Goal: Use online tool/utility: Utilize a website feature to perform a specific function

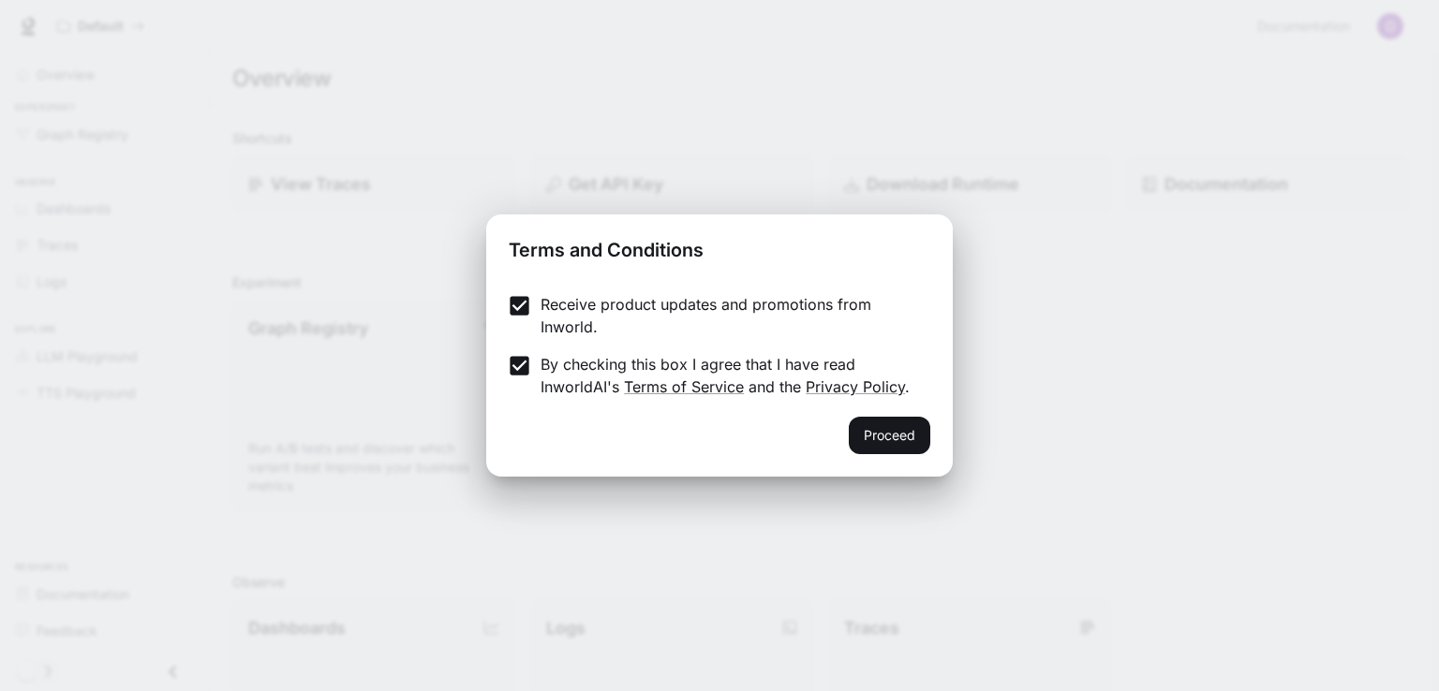
click at [865, 428] on button "Proceed" at bounding box center [889, 435] width 81 height 37
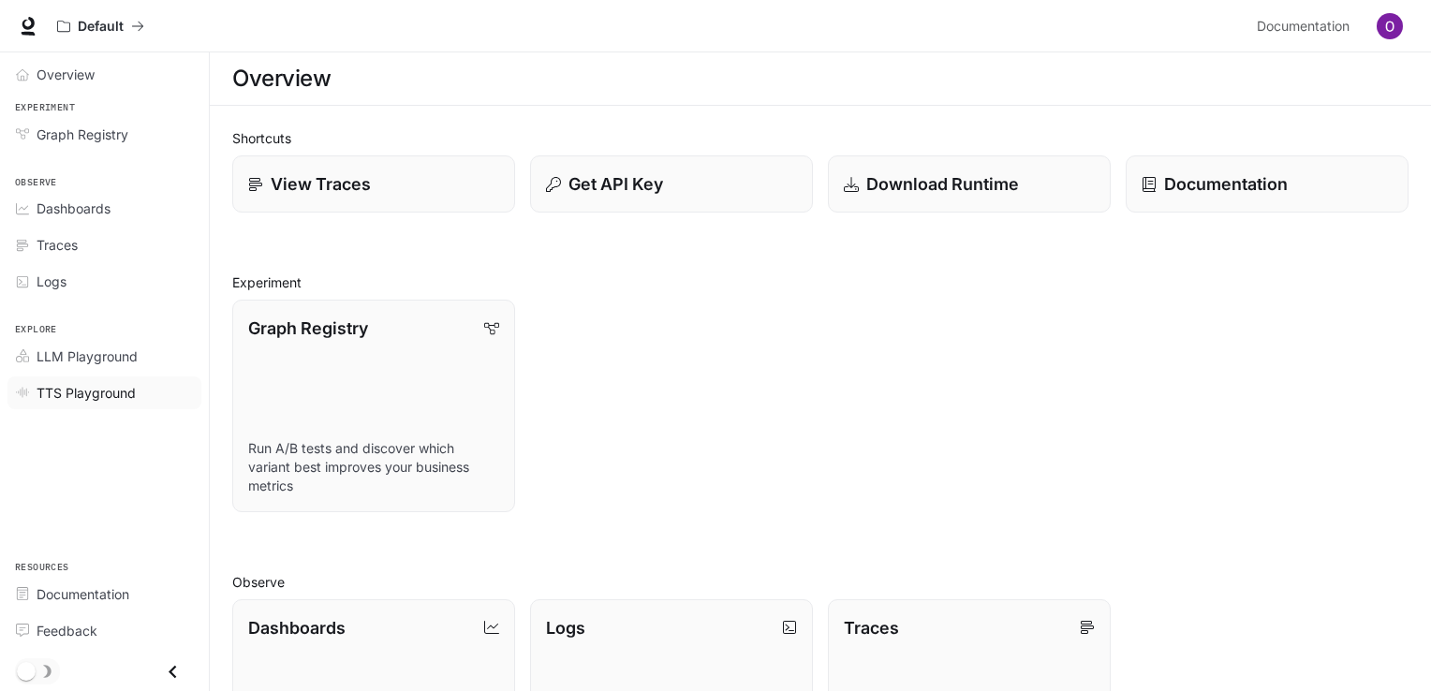
click at [86, 389] on span "TTS Playground" at bounding box center [86, 393] width 99 height 20
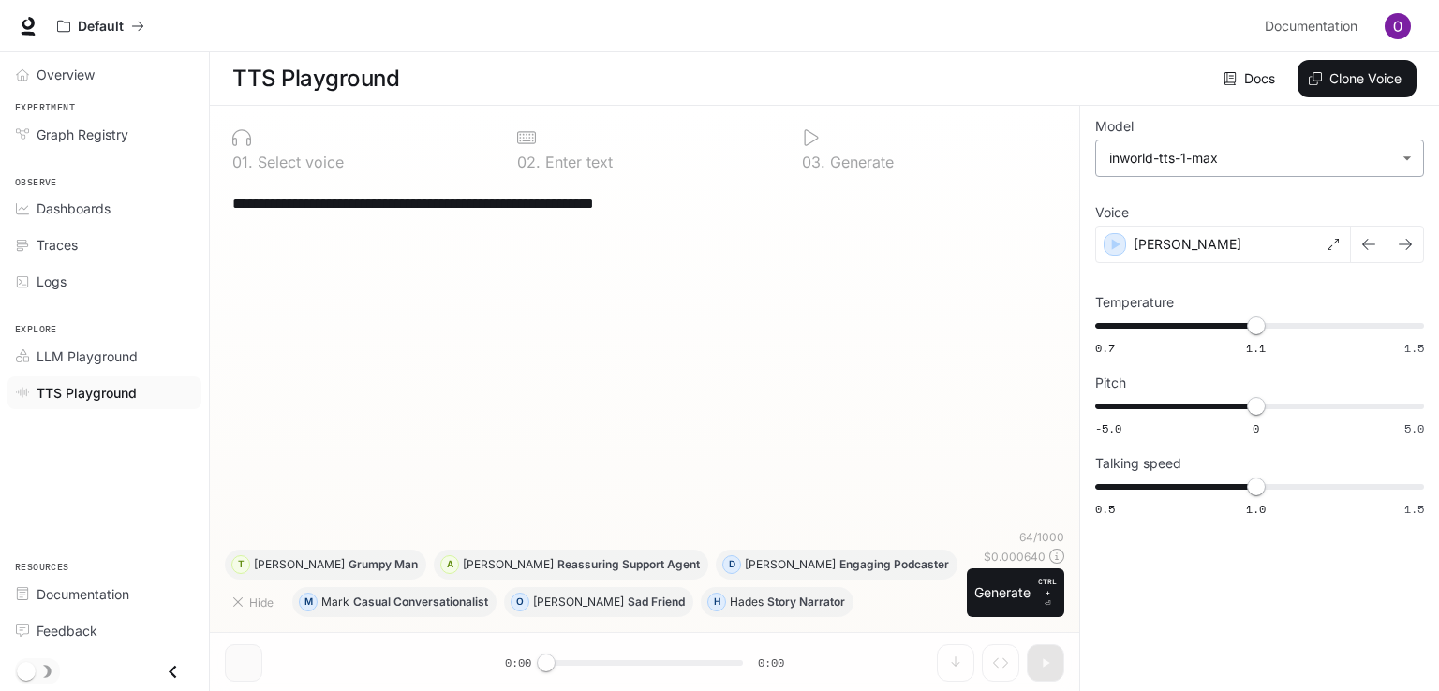
click at [1311, 165] on body "**********" at bounding box center [719, 346] width 1439 height 692
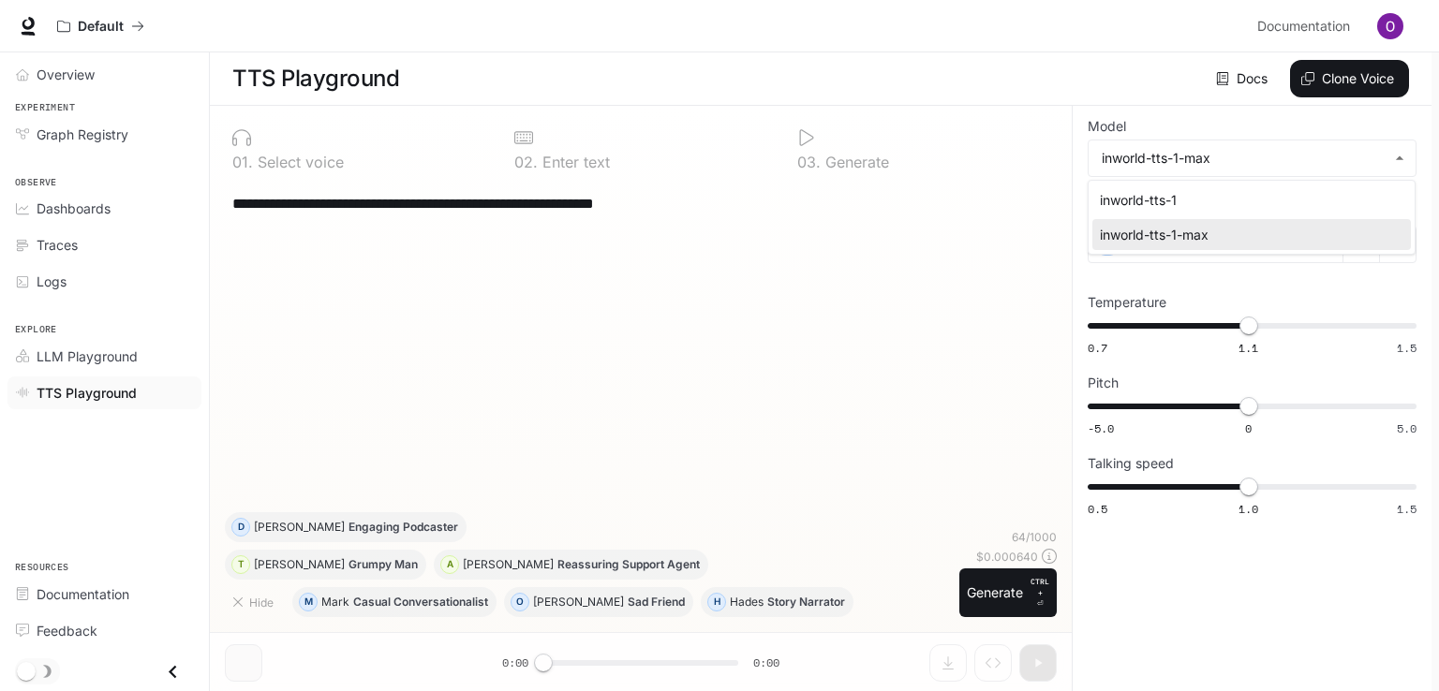
click at [1225, 215] on li "inworld-tts-1" at bounding box center [1251, 200] width 319 height 31
type input "**********"
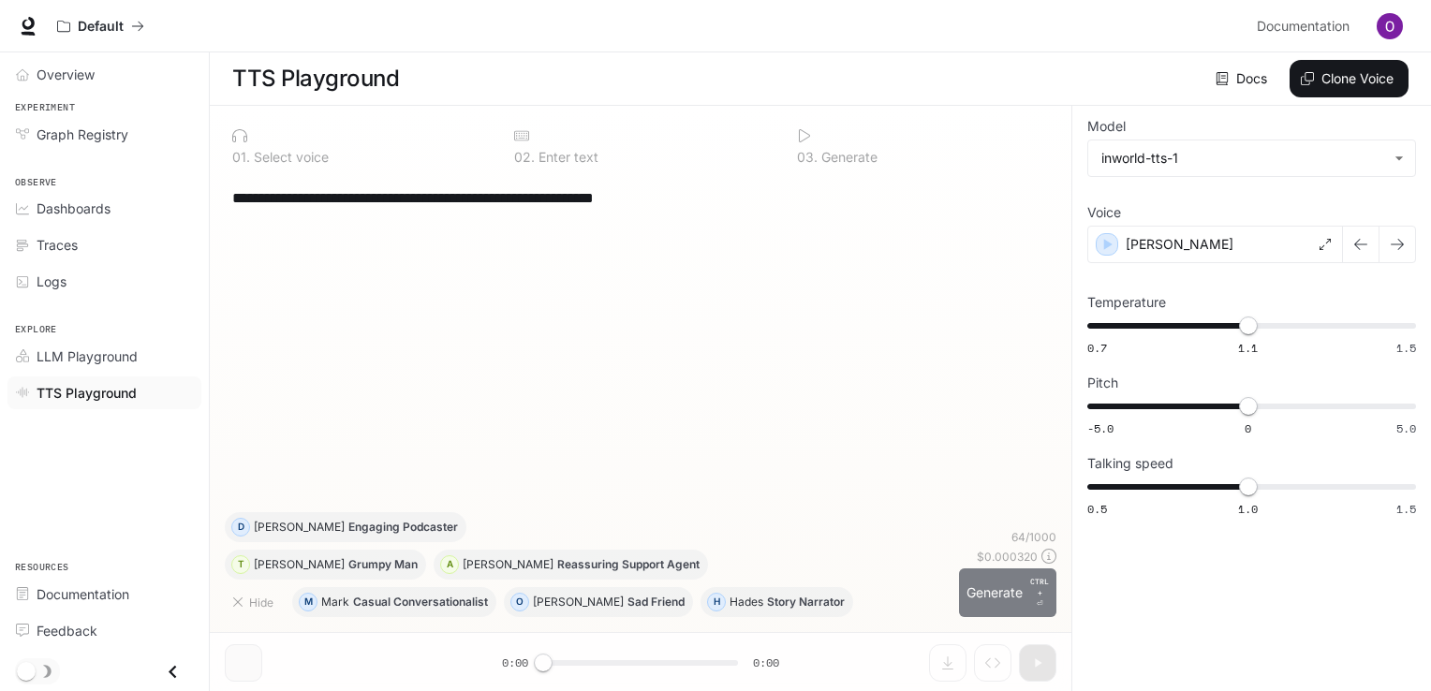
click at [990, 586] on button "Generate CTRL + ⏎" at bounding box center [1007, 593] width 97 height 49
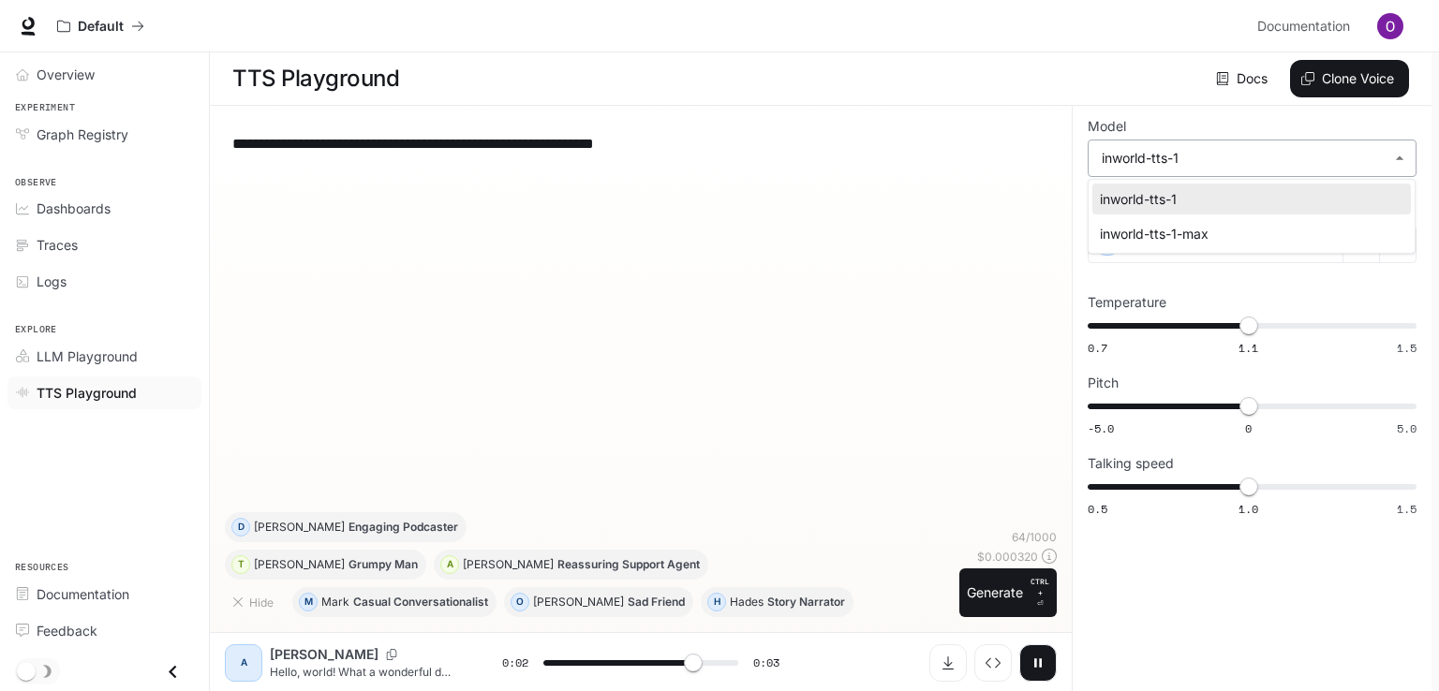
click at [1259, 160] on body "**********" at bounding box center [719, 346] width 1439 height 692
type input "*"
click at [1195, 229] on div "inworld-tts-1-max" at bounding box center [1248, 234] width 296 height 20
type input "**********"
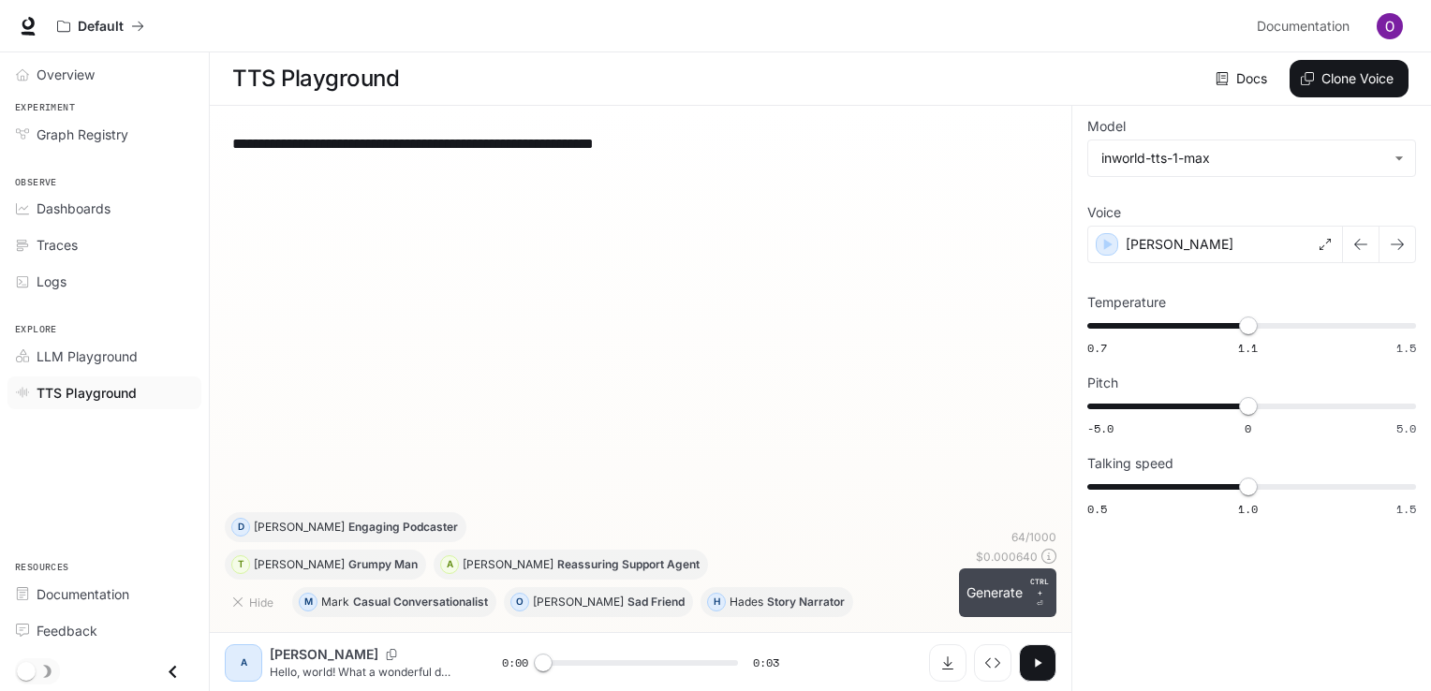
click at [1015, 593] on button "Generate CTRL + ⏎" at bounding box center [1007, 593] width 97 height 49
type input "*"
click at [62, 211] on span "Dashboards" at bounding box center [74, 209] width 74 height 20
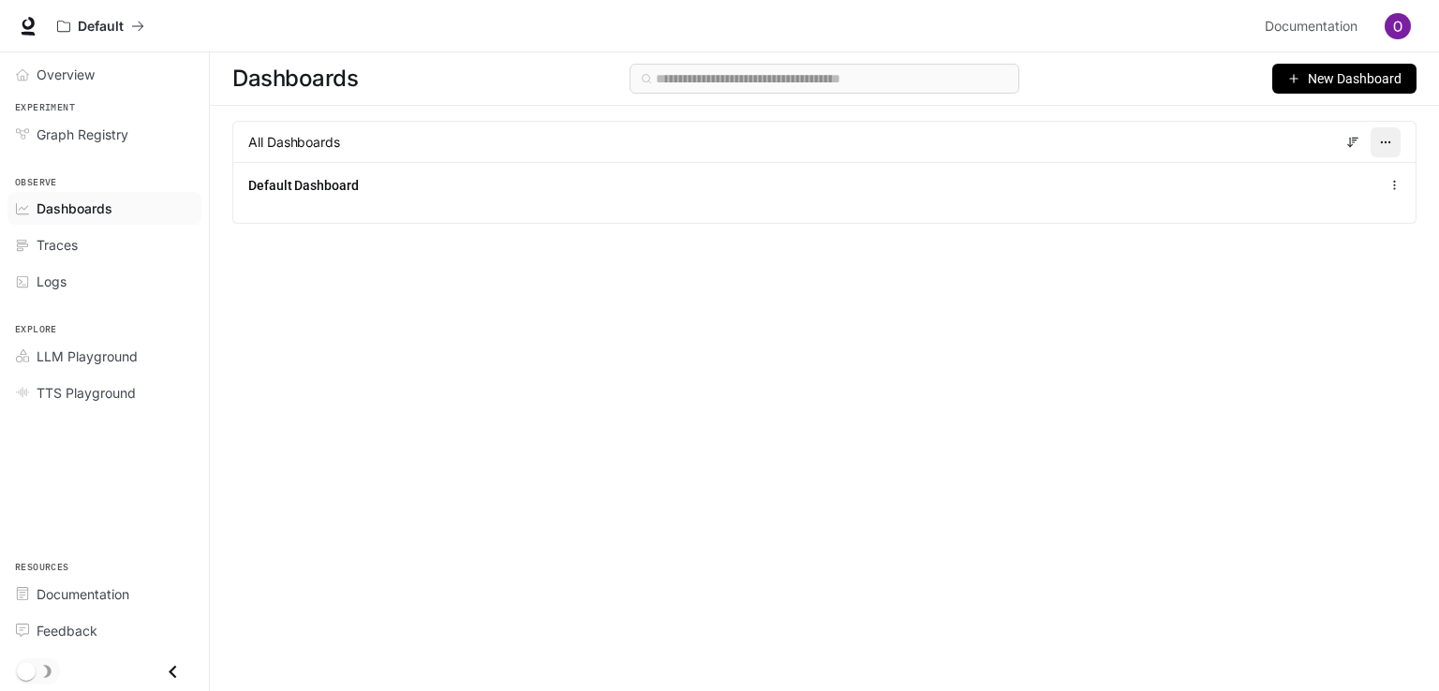
click at [1395, 140] on button "button" at bounding box center [1386, 142] width 30 height 30
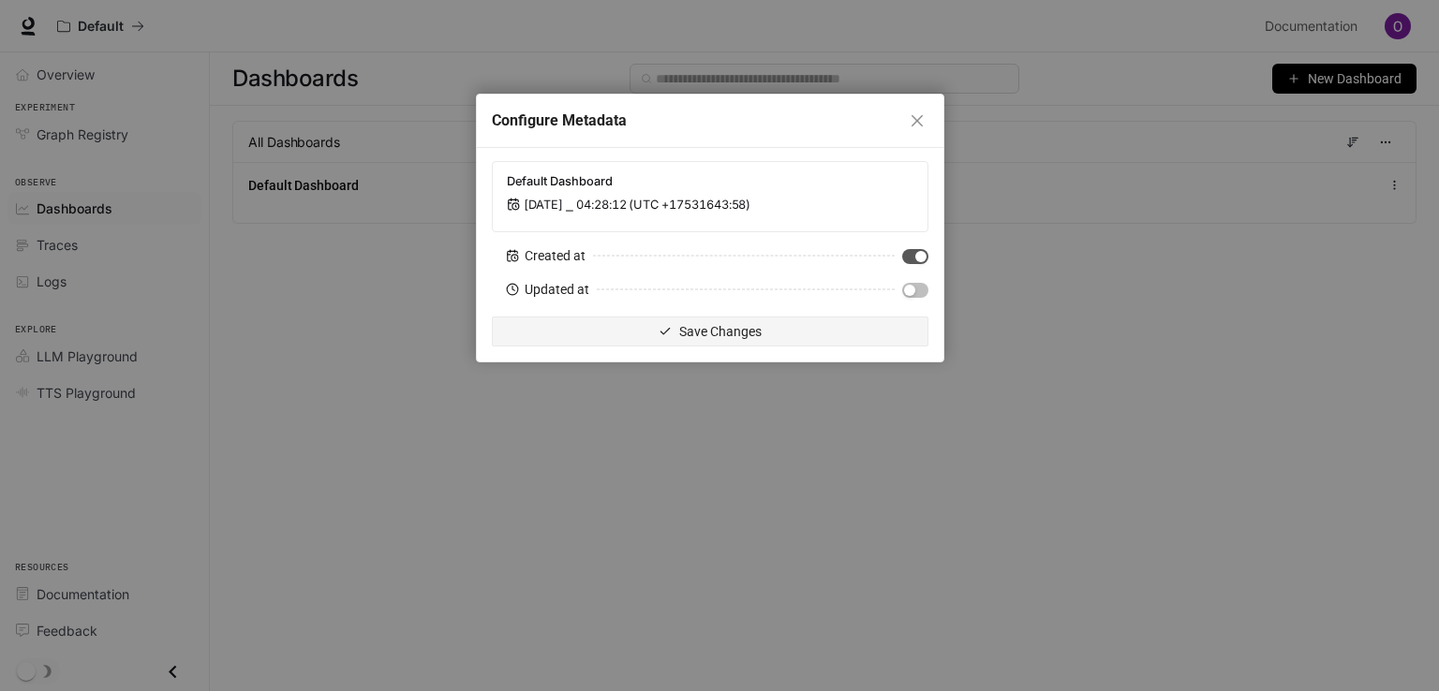
click at [644, 478] on div "Configure Metadata Default Dashboard Jan 1, 2001 ⎯ 04:28:12 (UTC +17531643:58) …" at bounding box center [719, 345] width 1439 height 691
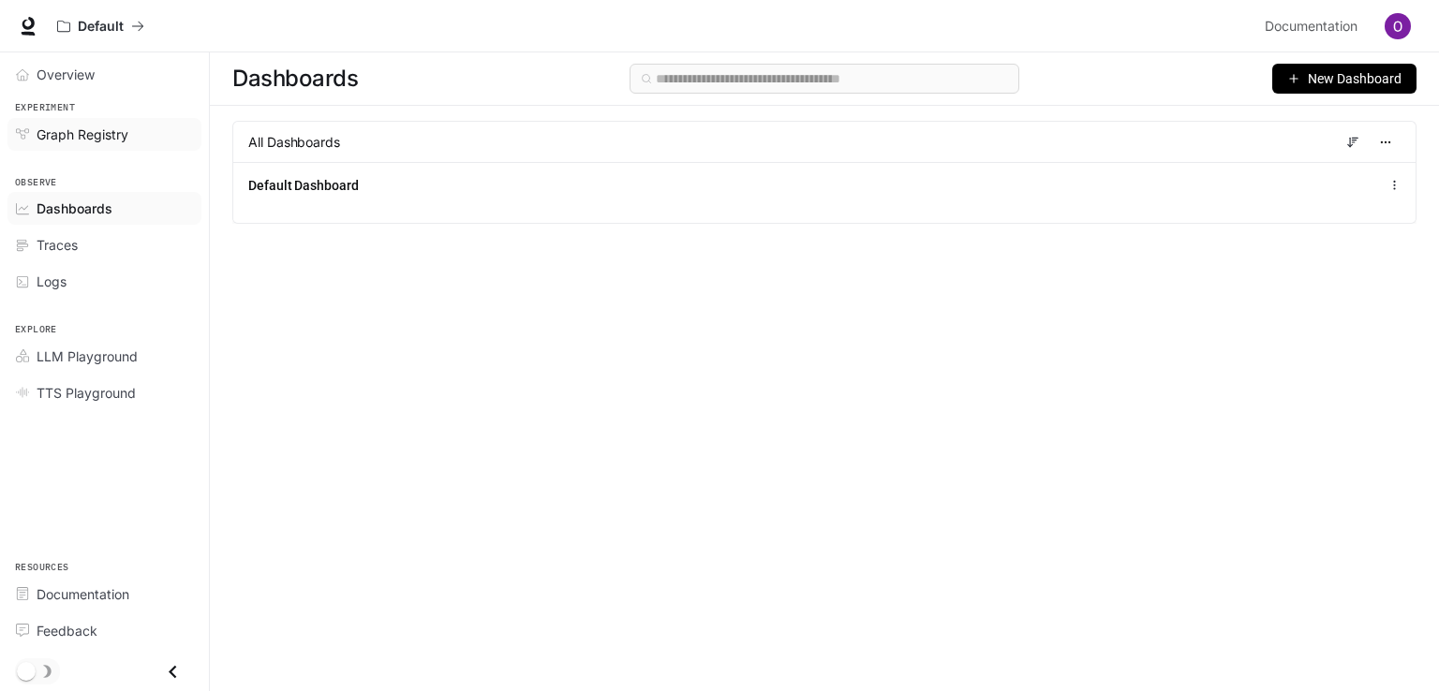
click at [86, 148] on link "Graph Registry" at bounding box center [104, 134] width 194 height 33
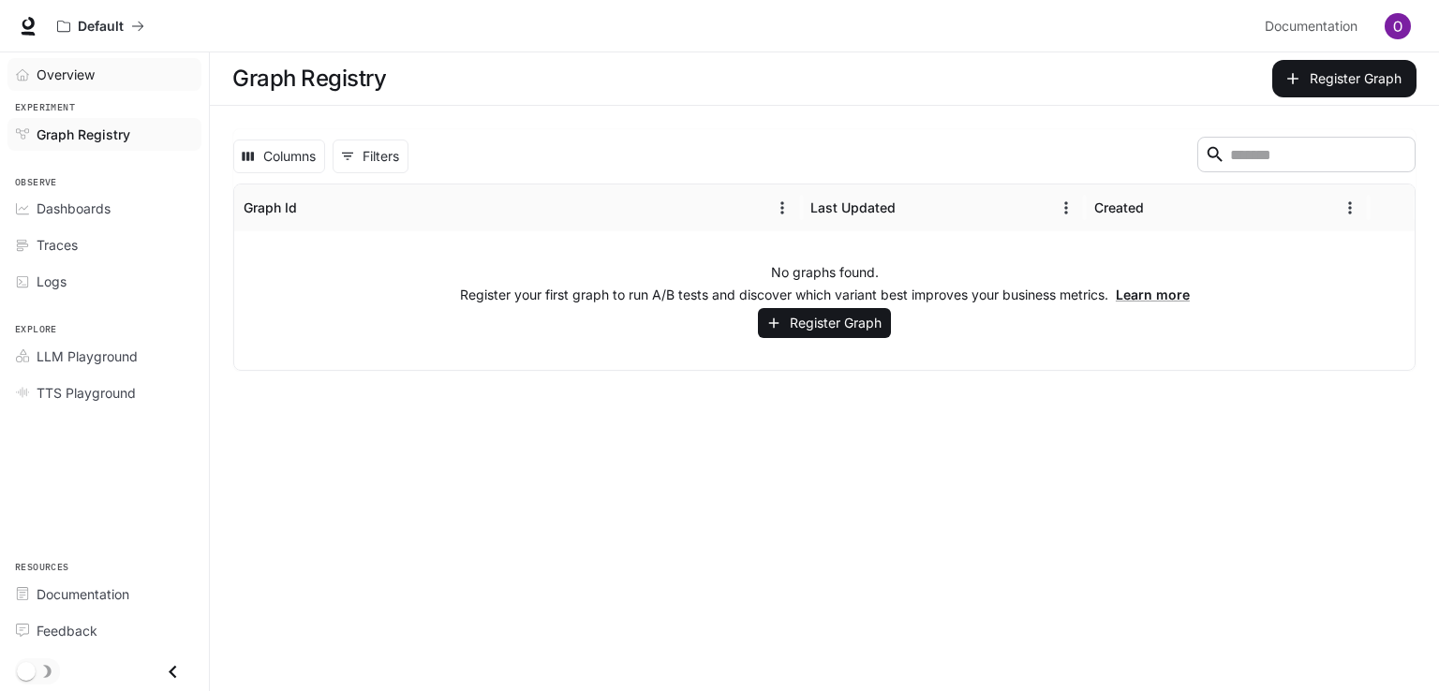
click at [94, 86] on link "Overview" at bounding box center [104, 74] width 194 height 33
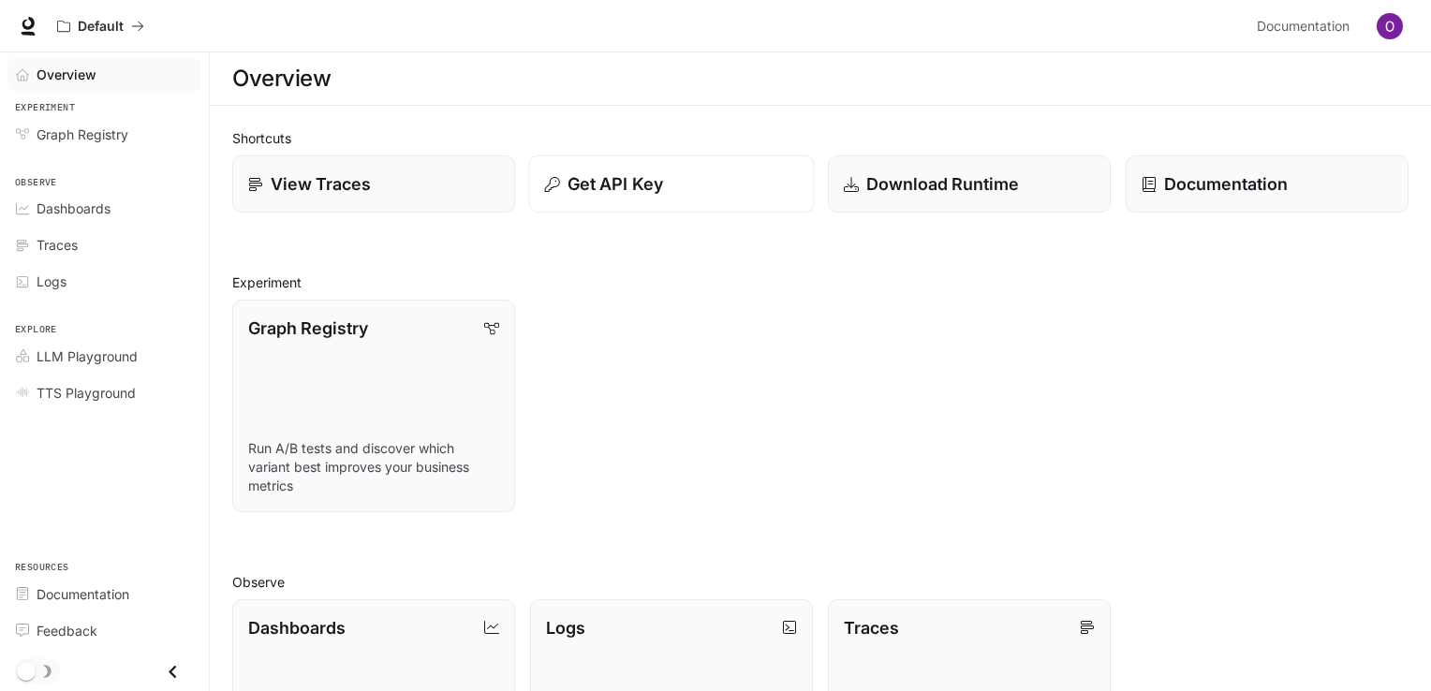
click at [650, 201] on button "Get API Key" at bounding box center [671, 185] width 286 height 58
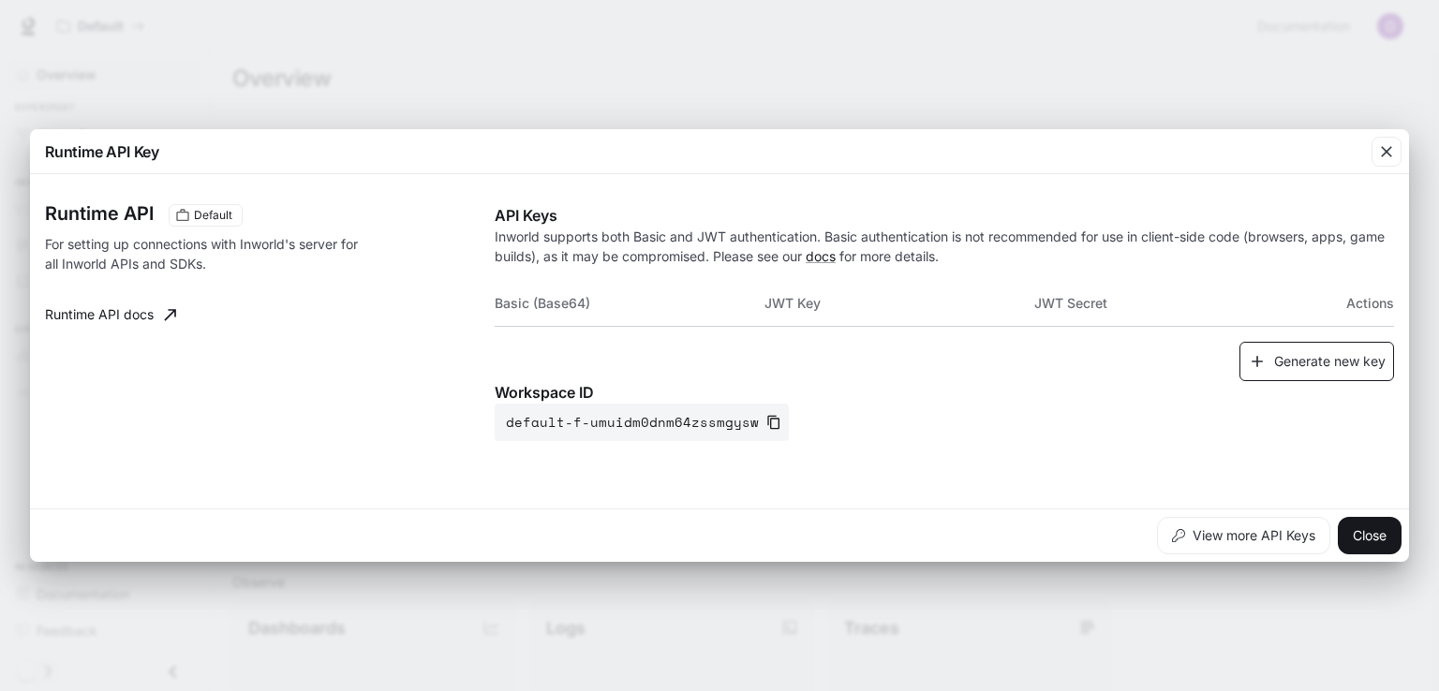
click at [1319, 359] on button "Generate new key" at bounding box center [1316, 362] width 155 height 40
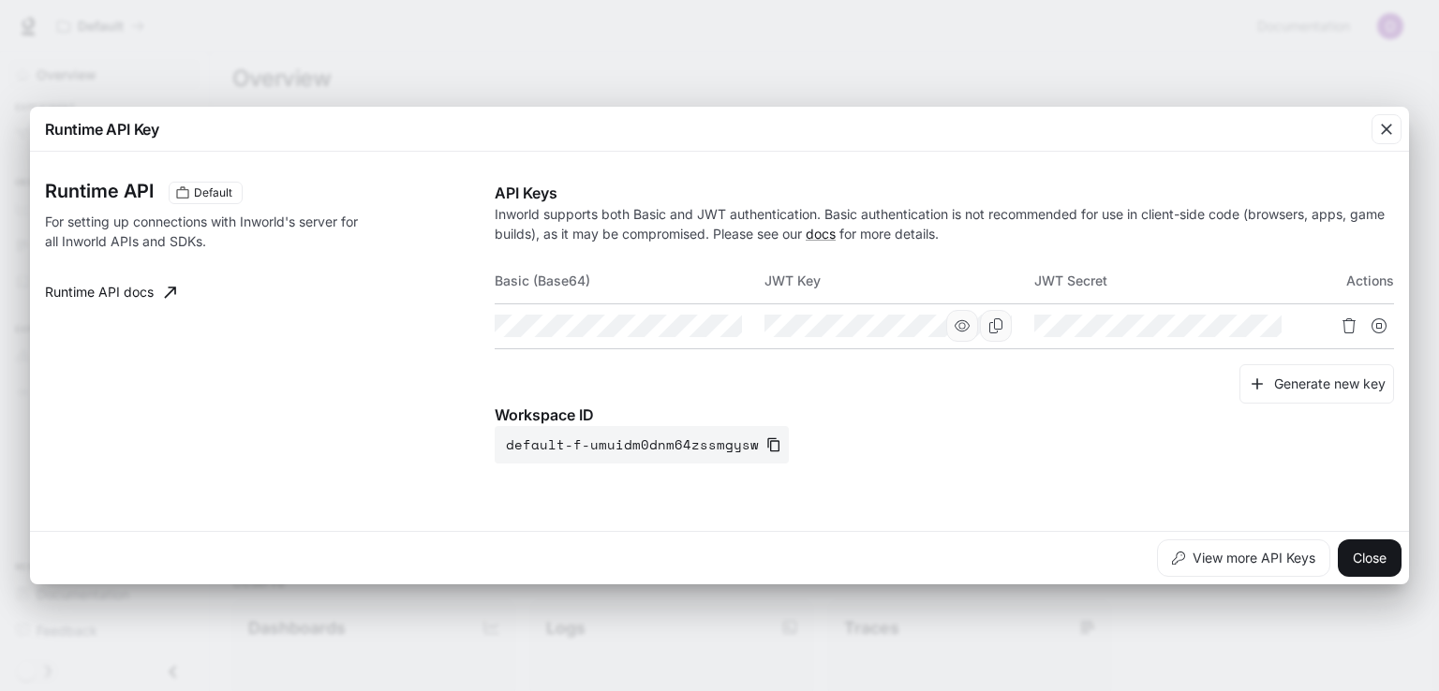
click at [978, 333] on div at bounding box center [979, 326] width 66 height 32
click at [693, 322] on icon "button" at bounding box center [692, 326] width 15 height 15
click at [723, 326] on icon "Copy Basic (Base64)" at bounding box center [726, 326] width 15 height 15
click at [865, 331] on tr at bounding box center [944, 326] width 899 height 45
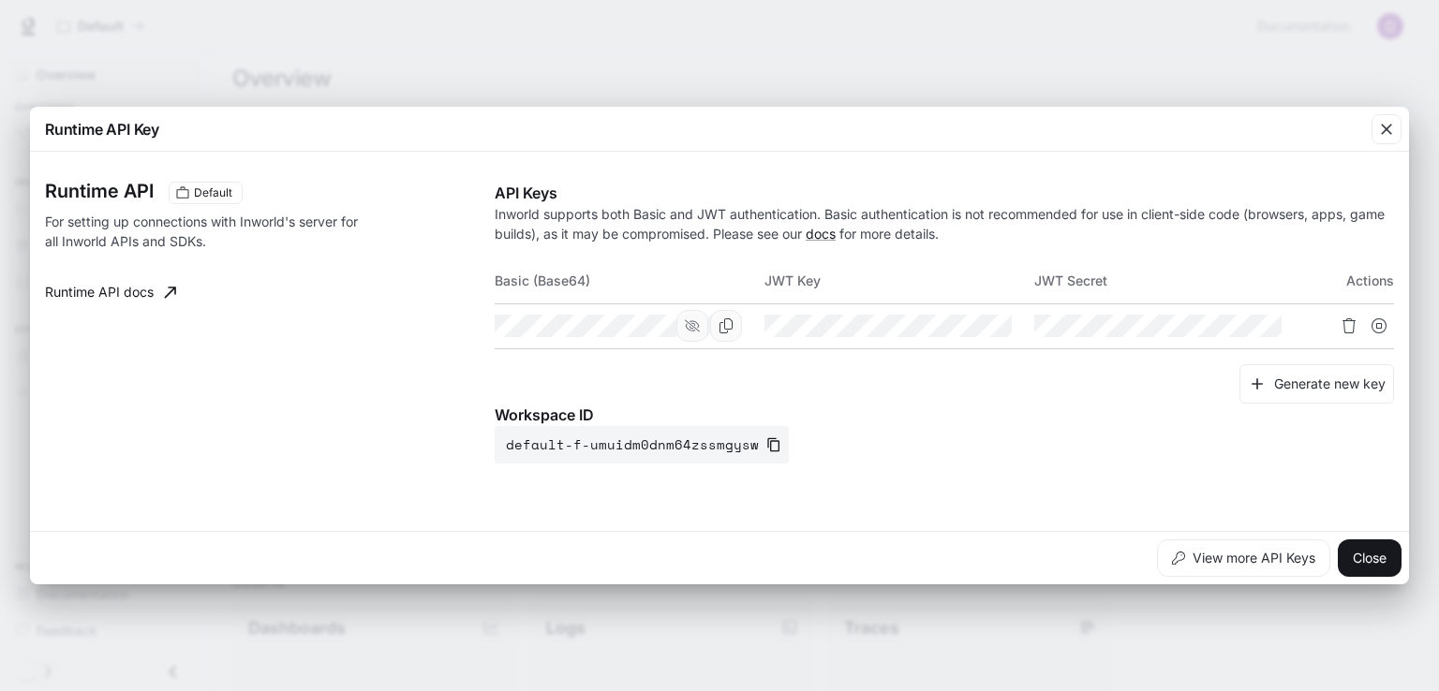
click at [732, 364] on div "Generate new key" at bounding box center [944, 384] width 899 height 40
click at [720, 327] on icon "Copy Basic (Base64)" at bounding box center [726, 326] width 15 height 15
click at [1376, 551] on button "Close" at bounding box center [1370, 558] width 64 height 37
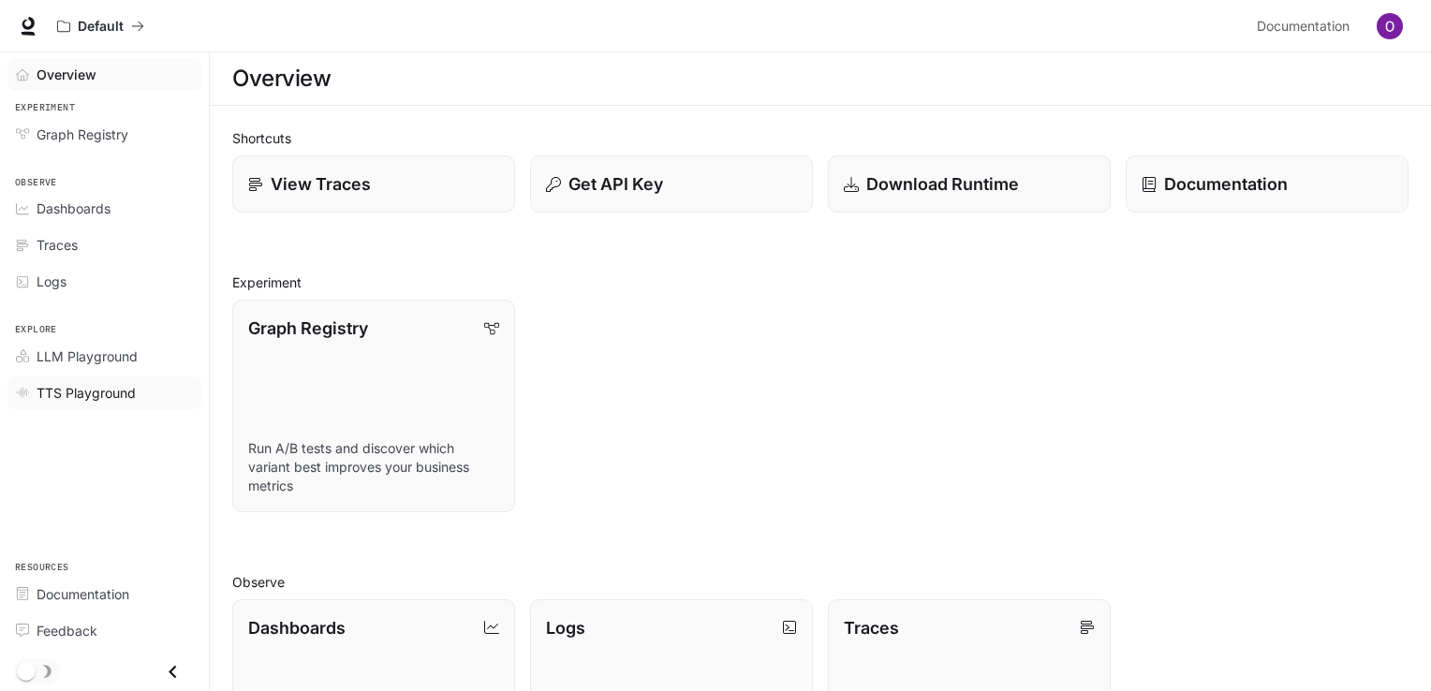
click at [92, 390] on span "TTS Playground" at bounding box center [86, 393] width 99 height 20
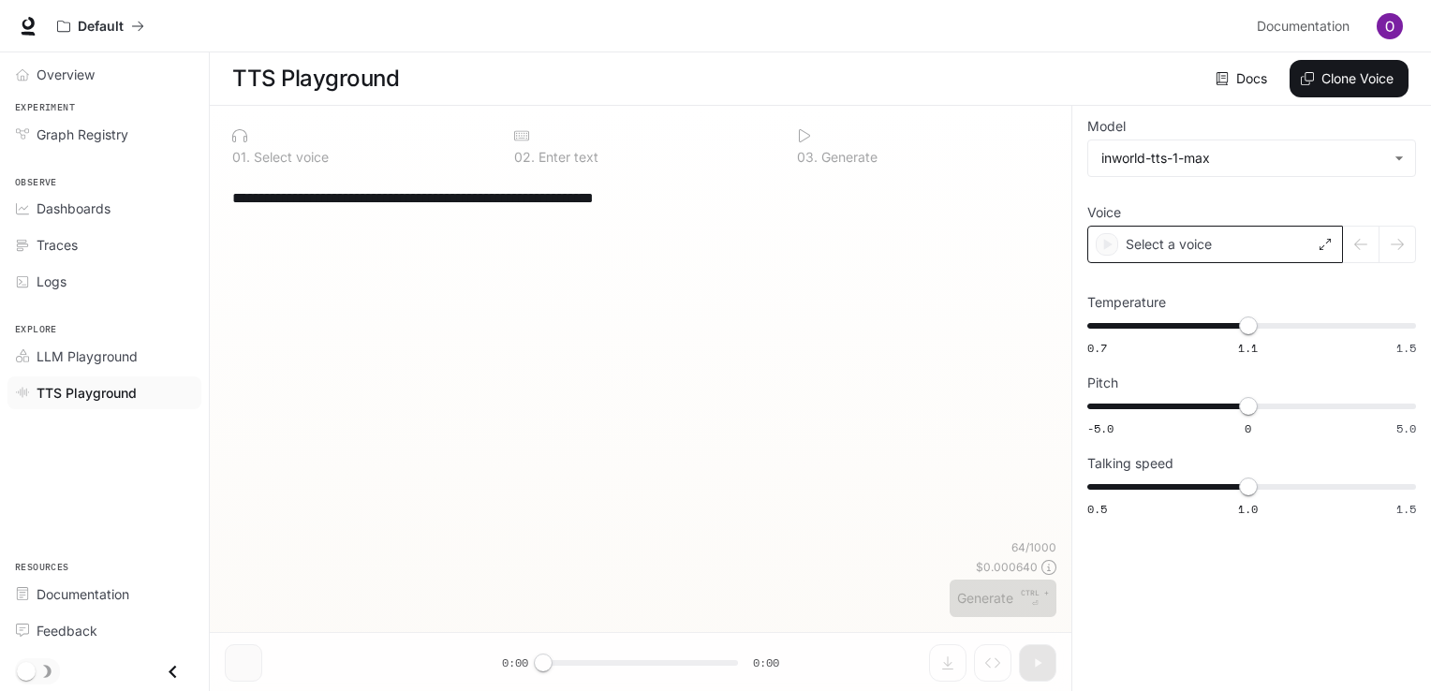
click at [1207, 259] on div "Select a voice" at bounding box center [1216, 244] width 256 height 37
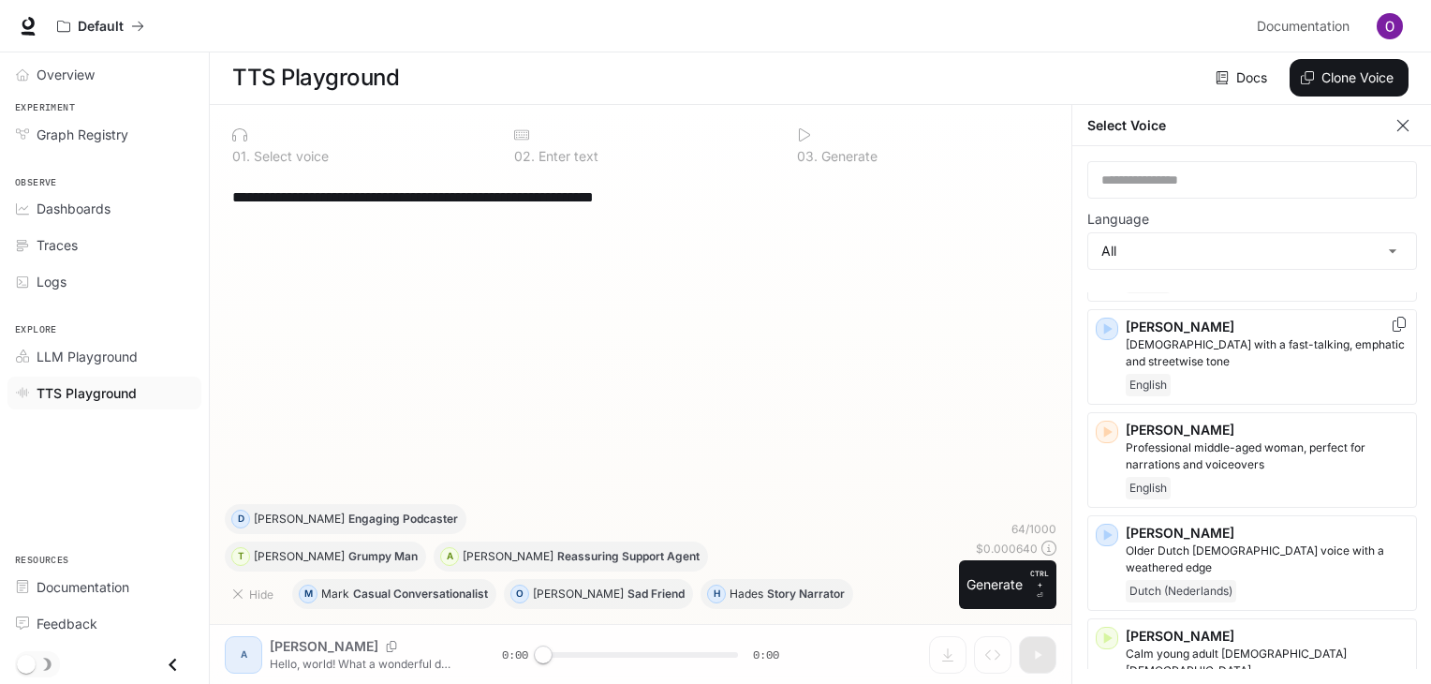
scroll to position [937, 0]
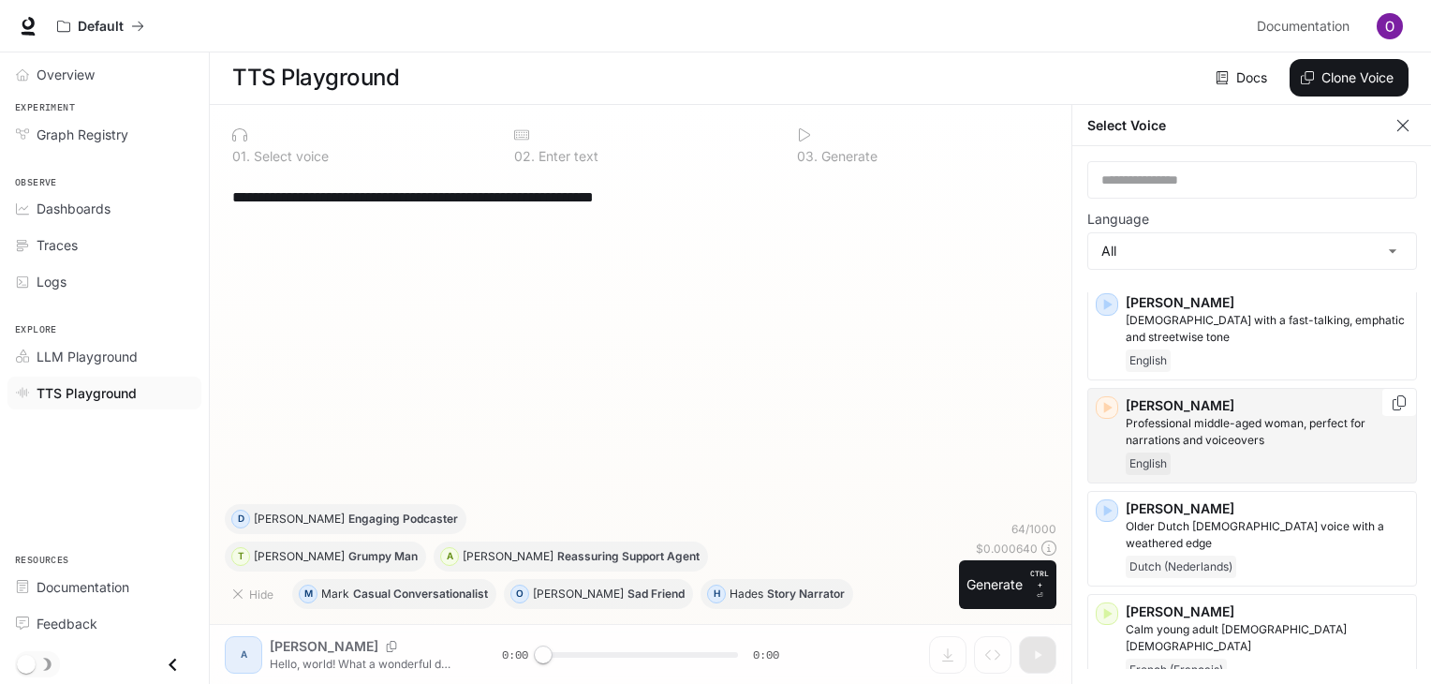
click at [1393, 395] on icon "Copy Voice ID" at bounding box center [1399, 402] width 13 height 15
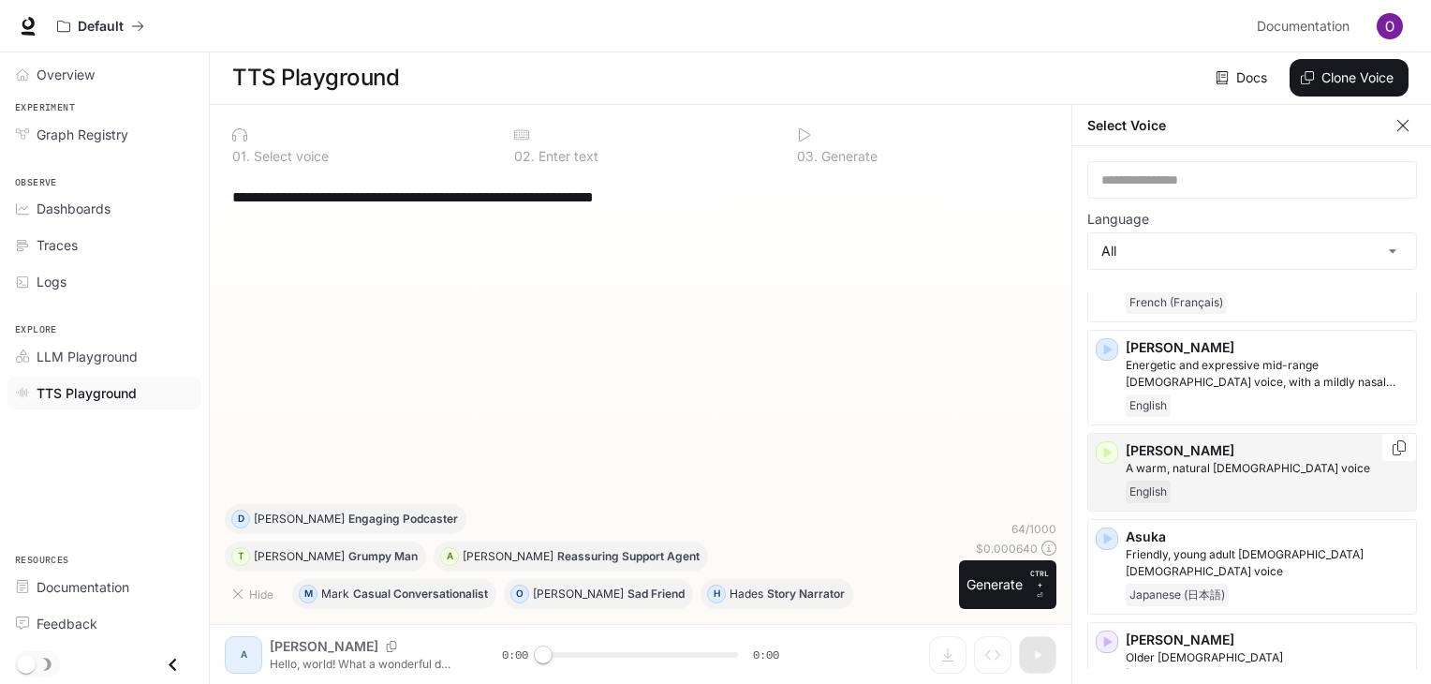
scroll to position [94, 0]
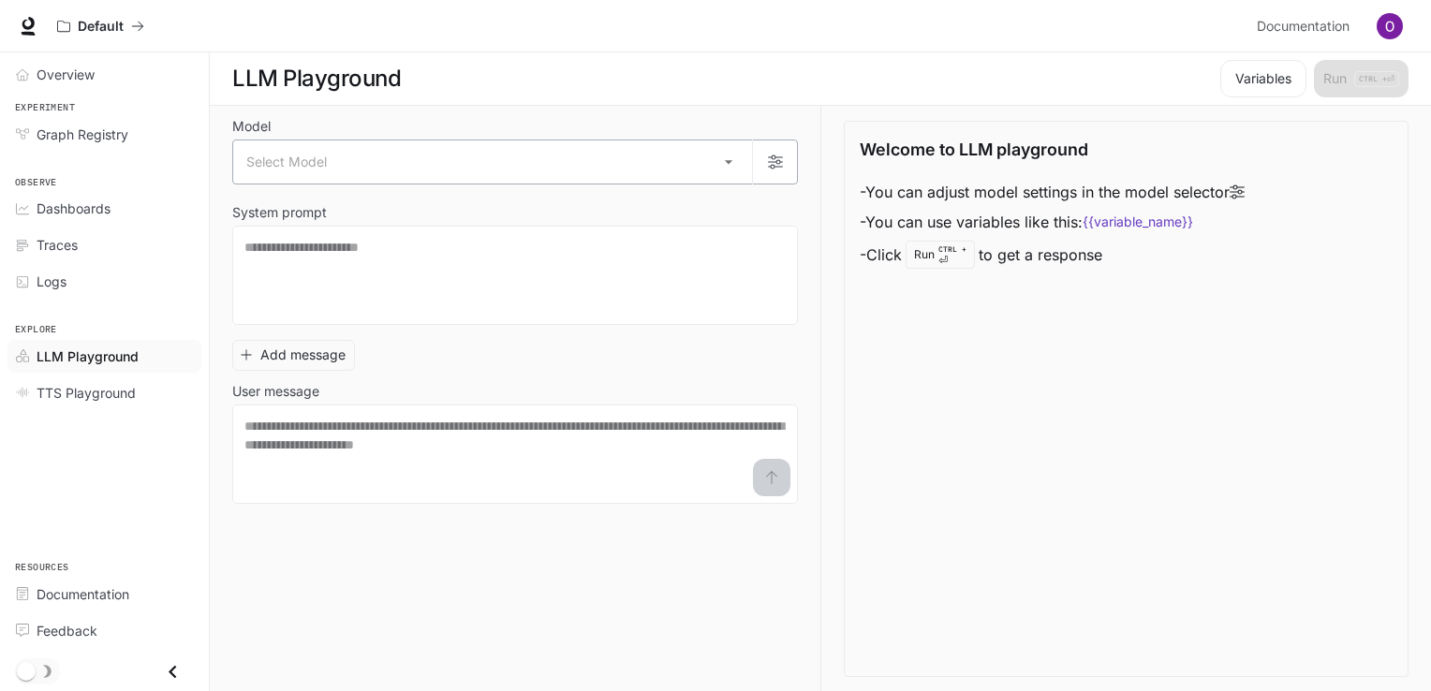
click at [602, 141] on body "Skip to main content Default Documentation Documentation Portal Overview Experi…" at bounding box center [715, 346] width 1431 height 692
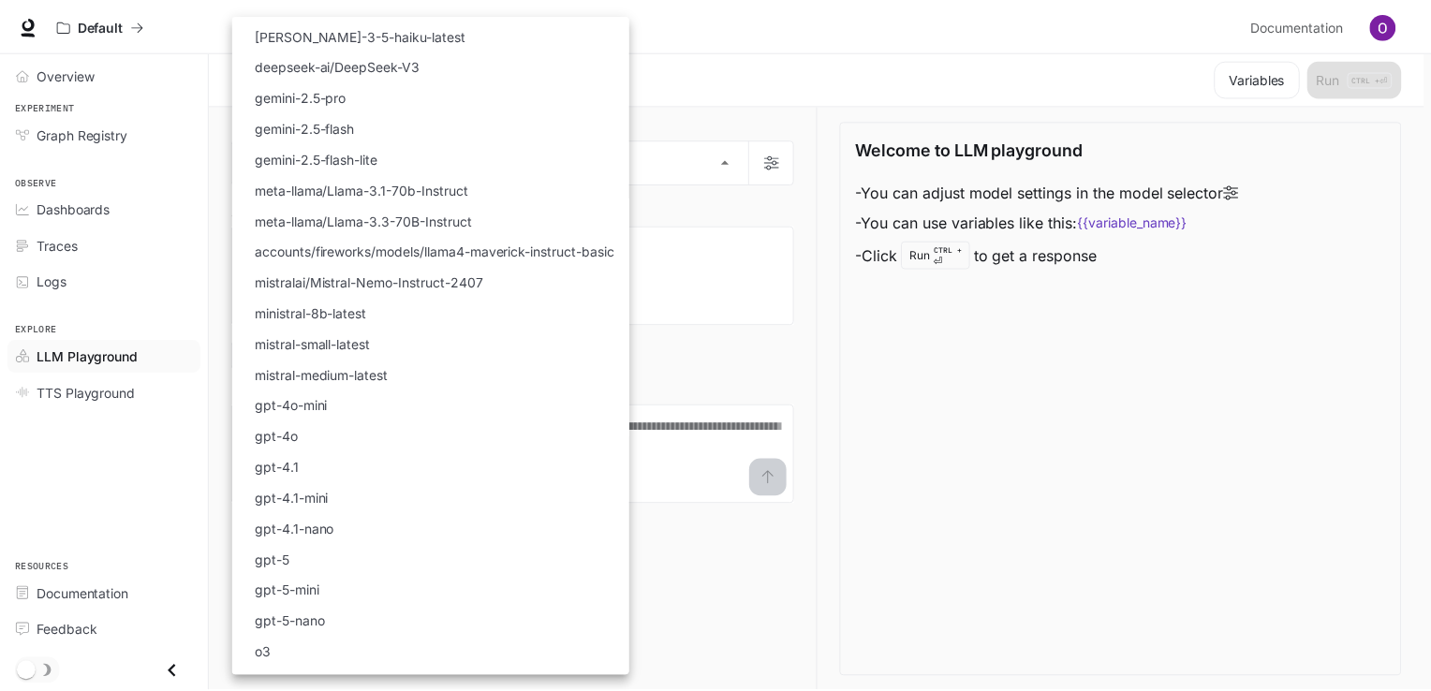
scroll to position [111, 0]
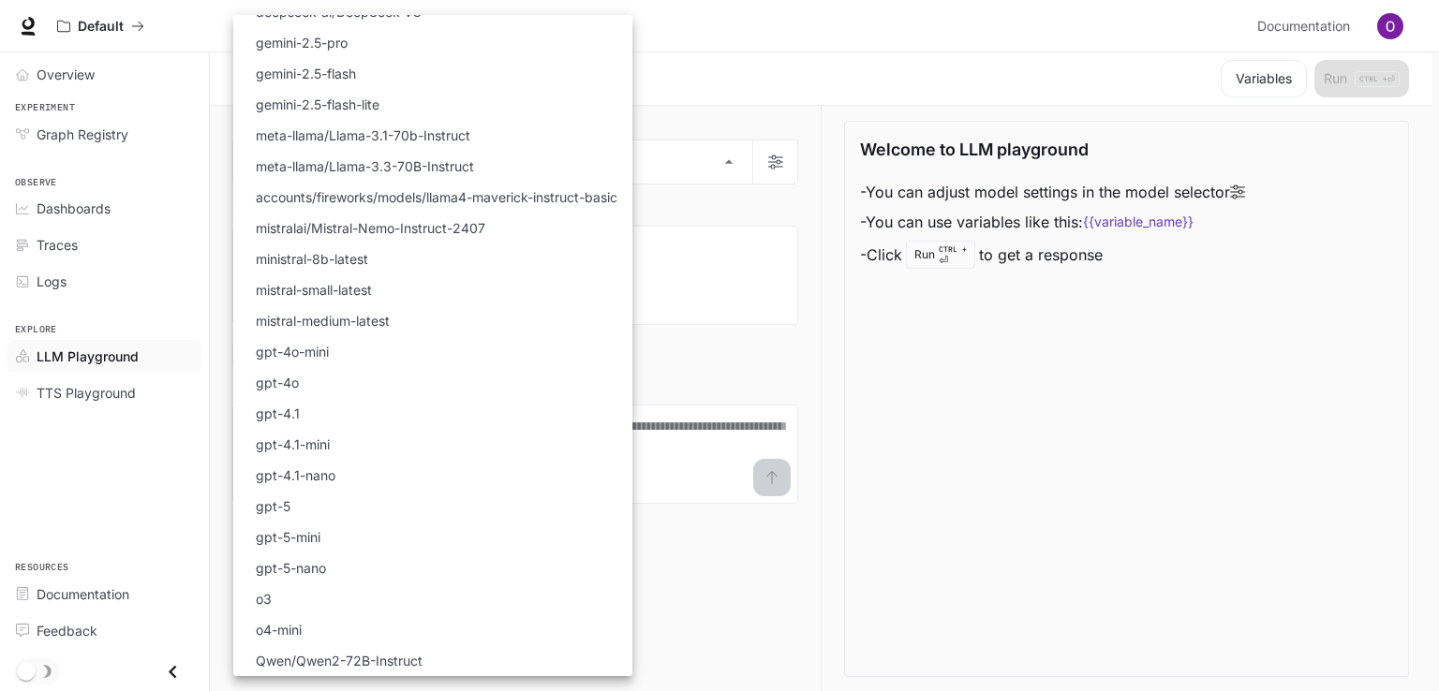
click at [428, 510] on li "gpt-5" at bounding box center [432, 506] width 399 height 31
type input "*****"
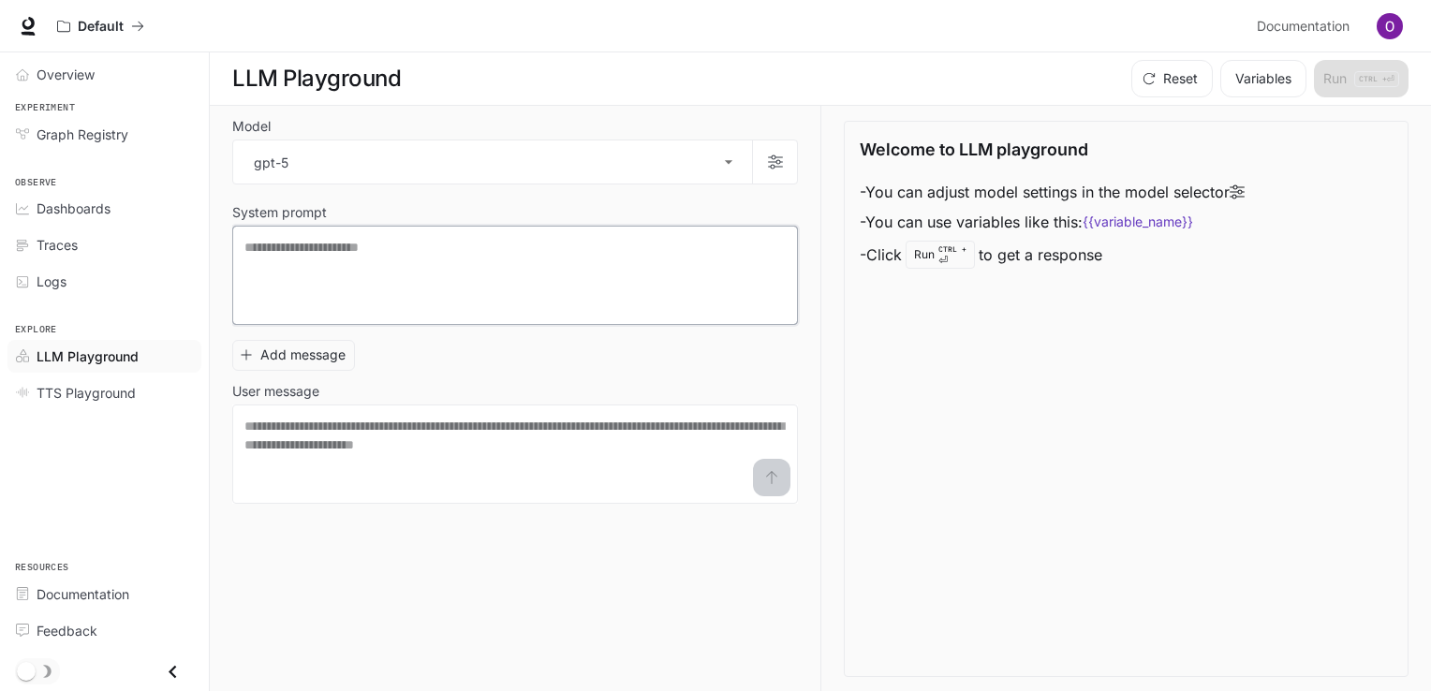
click at [502, 272] on textarea at bounding box center [514, 275] width 541 height 75
type textarea "**********"
click at [659, 425] on textarea at bounding box center [514, 454] width 541 height 75
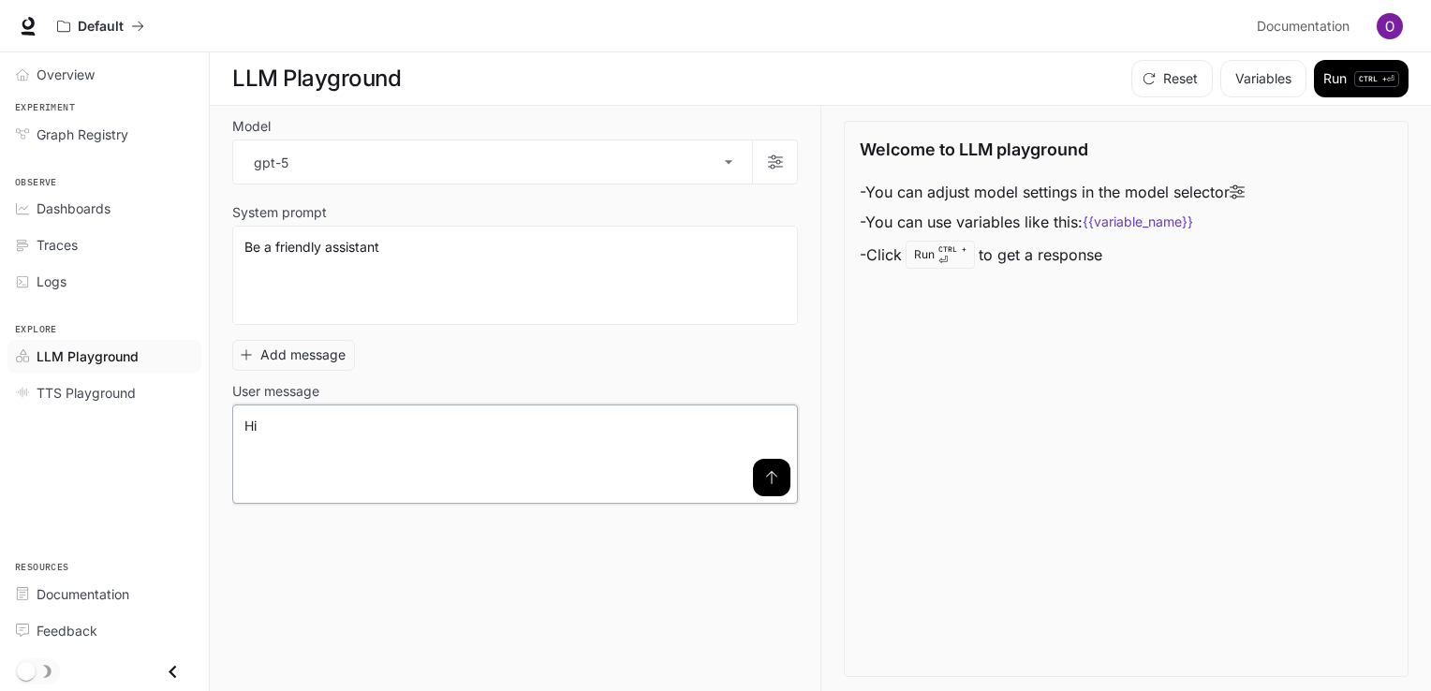
type textarea "**"
click at [779, 480] on button "submit" at bounding box center [771, 477] width 37 height 37
